Goal: Information Seeking & Learning: Learn about a topic

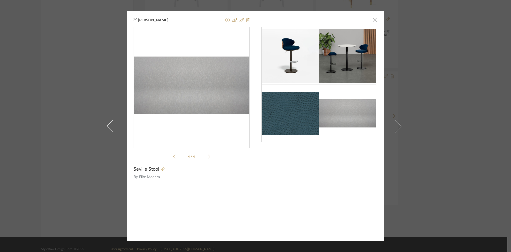
click at [373, 20] on span "button" at bounding box center [375, 19] width 11 height 11
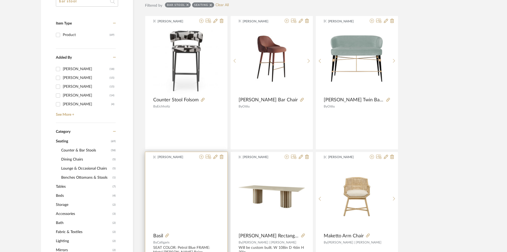
scroll to position [141, 0]
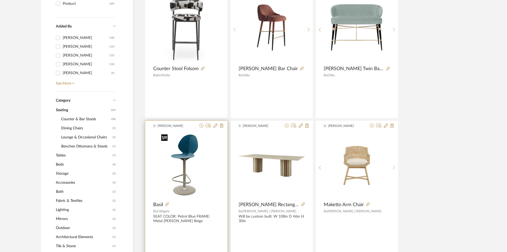
click at [186, 161] on img "0" at bounding box center [186, 165] width 55 height 67
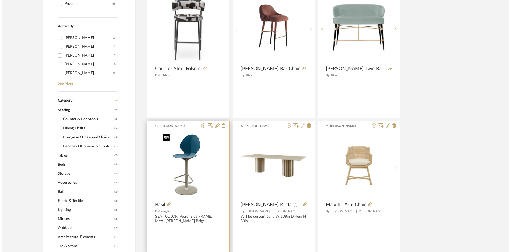
scroll to position [0, 0]
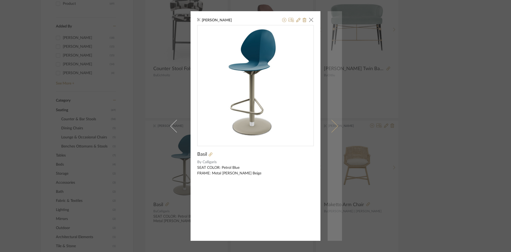
click at [331, 123] on span at bounding box center [331, 125] width 13 height 13
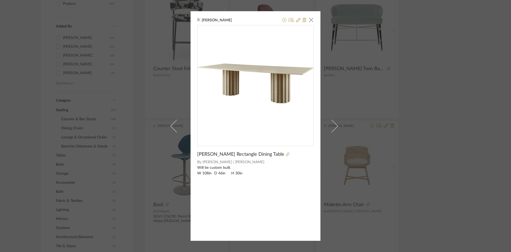
click at [331, 123] on span at bounding box center [331, 125] width 13 height 13
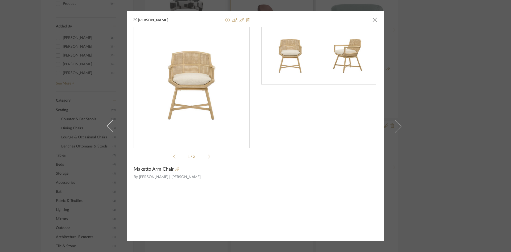
drag, startPoint x: 373, startPoint y: 20, endPoint x: 295, endPoint y: 7, distance: 79.5
click at [373, 19] on span "button" at bounding box center [375, 19] width 11 height 11
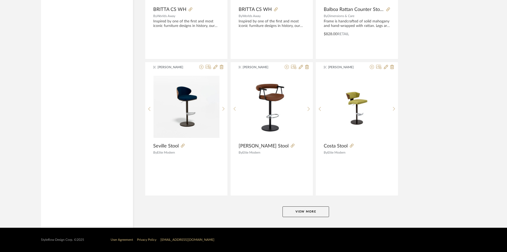
scroll to position [1562, 0]
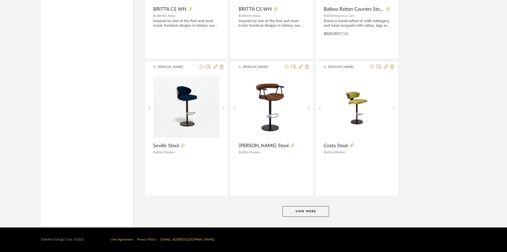
click at [310, 212] on button "View More" at bounding box center [306, 211] width 47 height 11
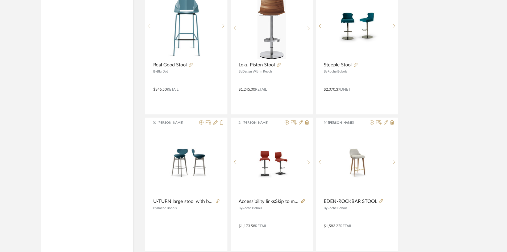
scroll to position [2600, 0]
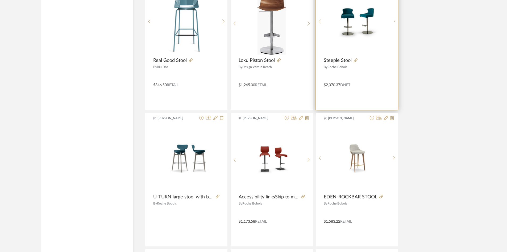
click at [364, 18] on div at bounding box center [357, 21] width 66 height 67
click at [364, 34] on img "0" at bounding box center [357, 21] width 66 height 37
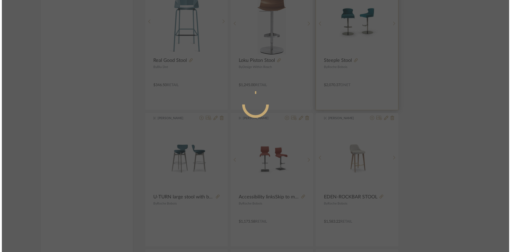
scroll to position [0, 0]
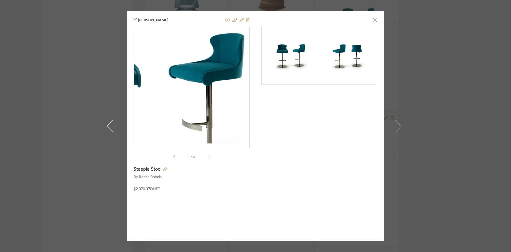
click at [202, 79] on img "0" at bounding box center [192, 85] width 116 height 65
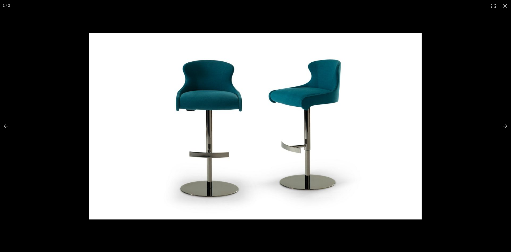
click at [370, 112] on img at bounding box center [255, 126] width 333 height 186
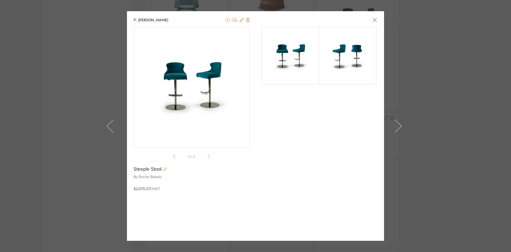
click at [163, 169] on icon at bounding box center [165, 169] width 4 height 4
click at [208, 157] on icon at bounding box center [209, 156] width 2 height 5
click at [152, 156] on div "2 / 2" at bounding box center [192, 94] width 116 height 134
click at [373, 19] on span "button" at bounding box center [375, 19] width 11 height 11
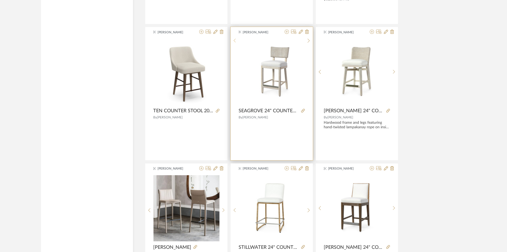
scroll to position [1920, 0]
